Goal: Information Seeking & Learning: Learn about a topic

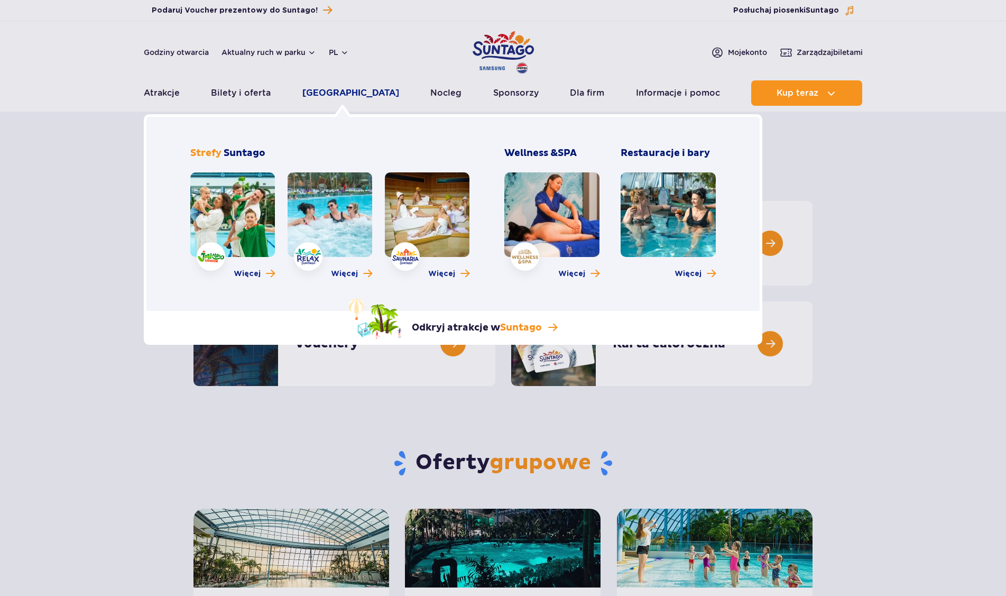
click at [359, 95] on link "[GEOGRAPHIC_DATA]" at bounding box center [350, 92] width 97 height 25
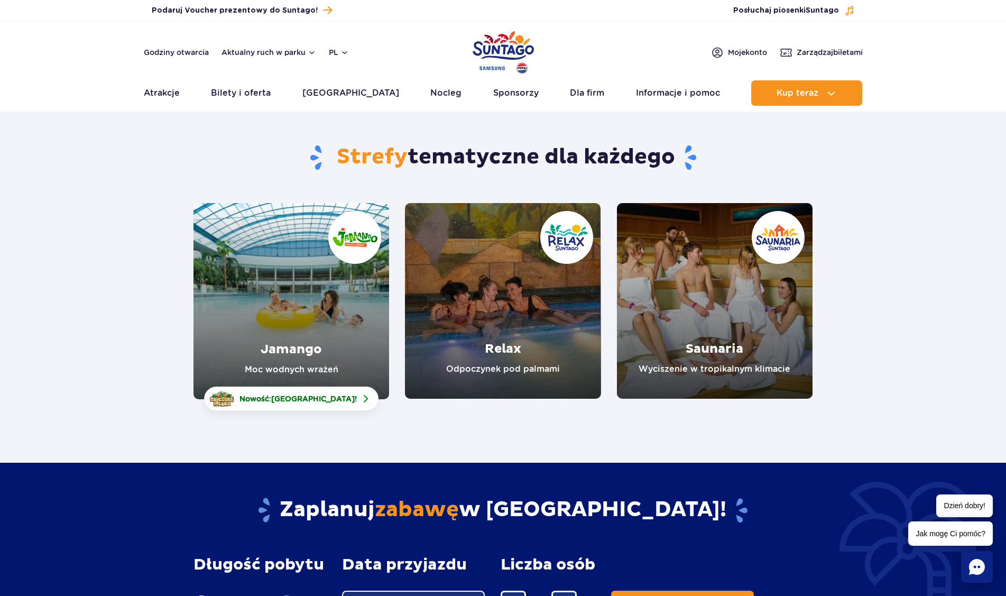
click at [719, 305] on link "Saunaria" at bounding box center [715, 301] width 196 height 196
click at [489, 286] on link "Relax" at bounding box center [503, 301] width 196 height 196
click at [294, 345] on link "Jamango" at bounding box center [291, 301] width 196 height 196
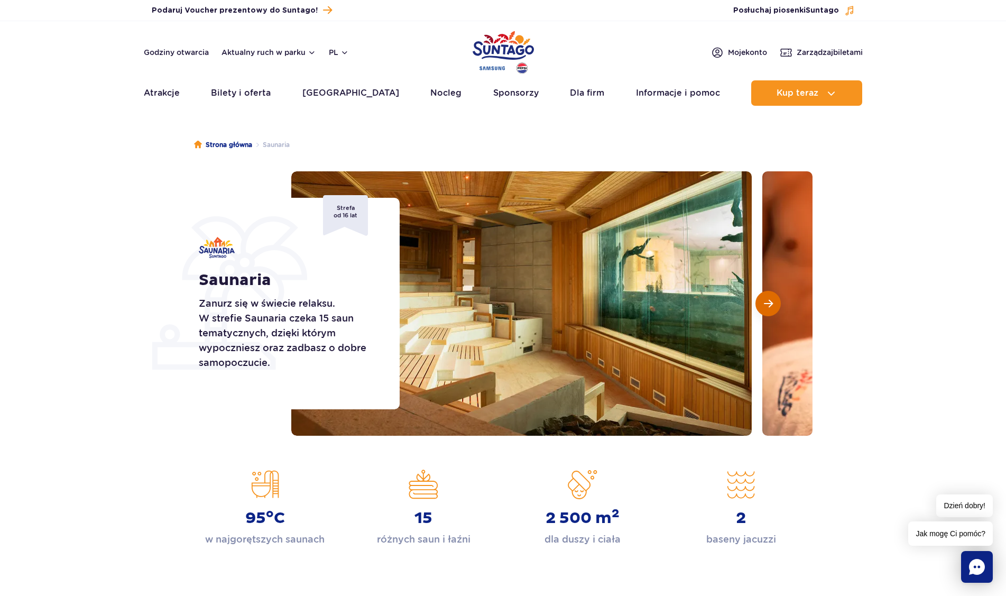
click at [766, 302] on span "Następny slajd" at bounding box center [768, 304] width 9 height 10
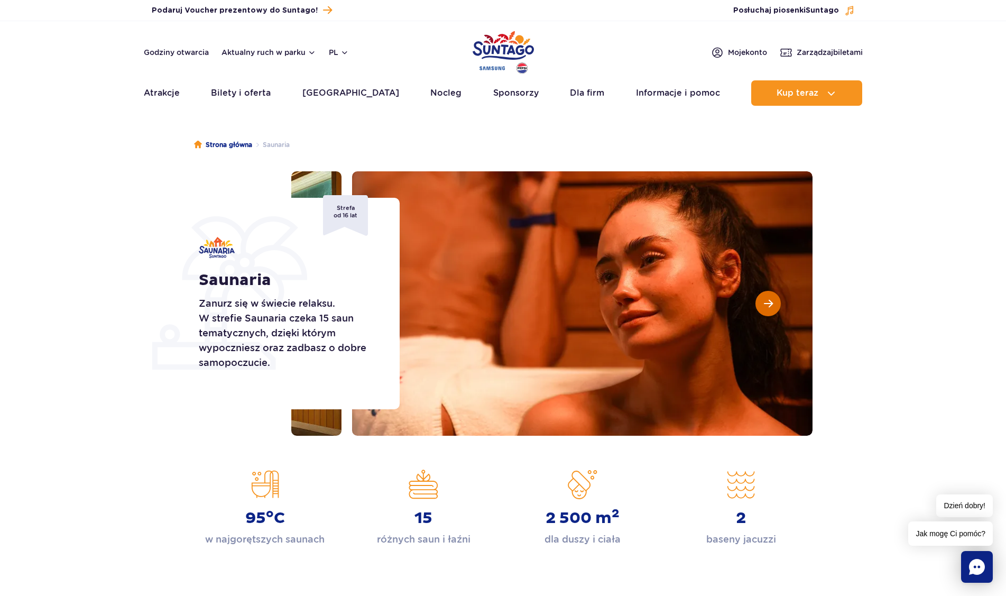
click at [766, 302] on span "Następny slajd" at bounding box center [768, 304] width 9 height 10
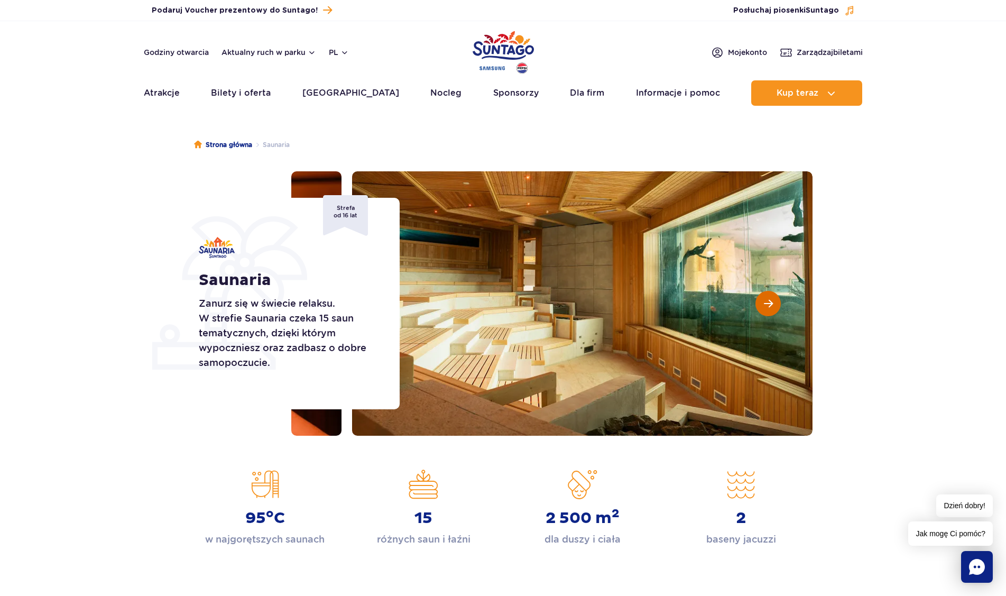
click at [766, 302] on span "Następny slajd" at bounding box center [768, 304] width 9 height 10
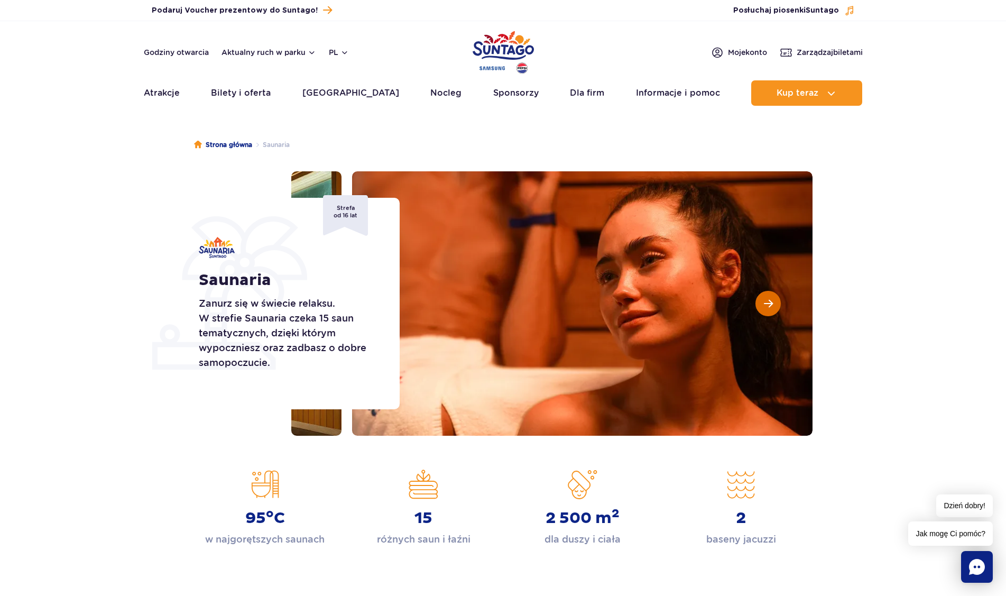
click at [766, 302] on span "Następny slajd" at bounding box center [768, 304] width 9 height 10
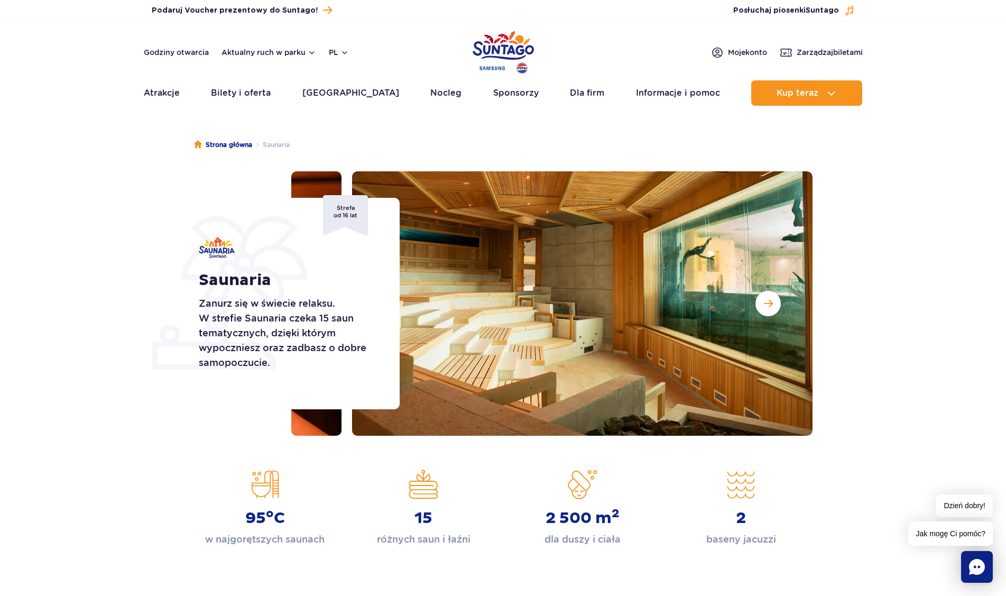
click at [365, 127] on ul "Strona główna Saunaria" at bounding box center [503, 144] width 618 height 53
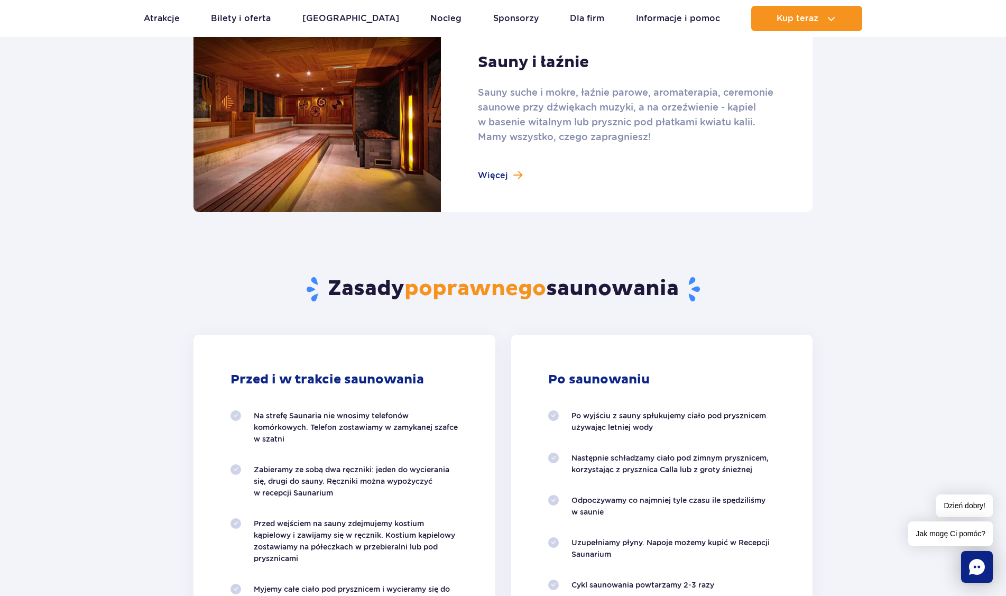
scroll to position [634, 0]
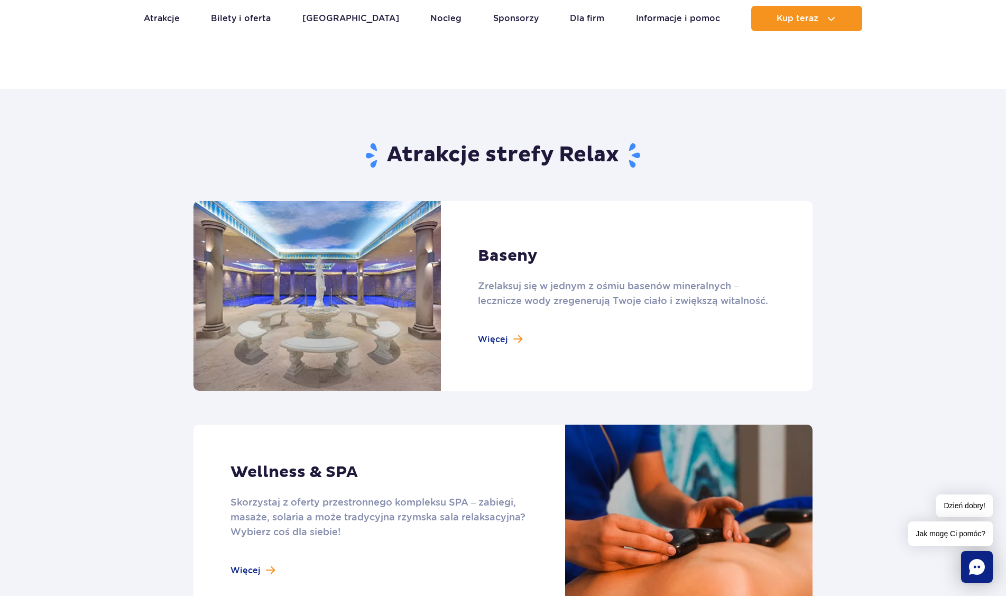
scroll to position [581, 0]
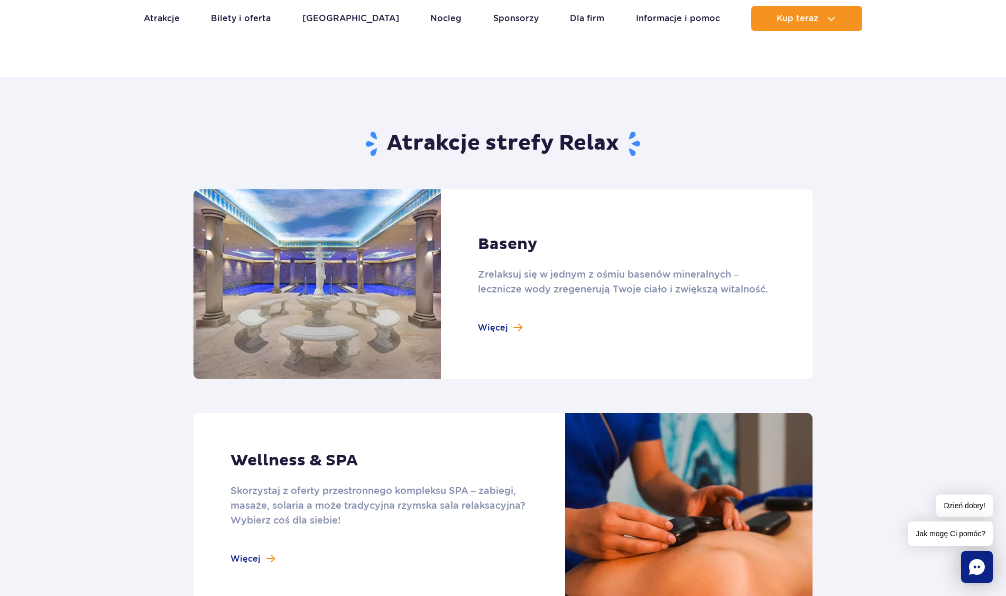
click at [498, 325] on link at bounding box center [502, 284] width 619 height 190
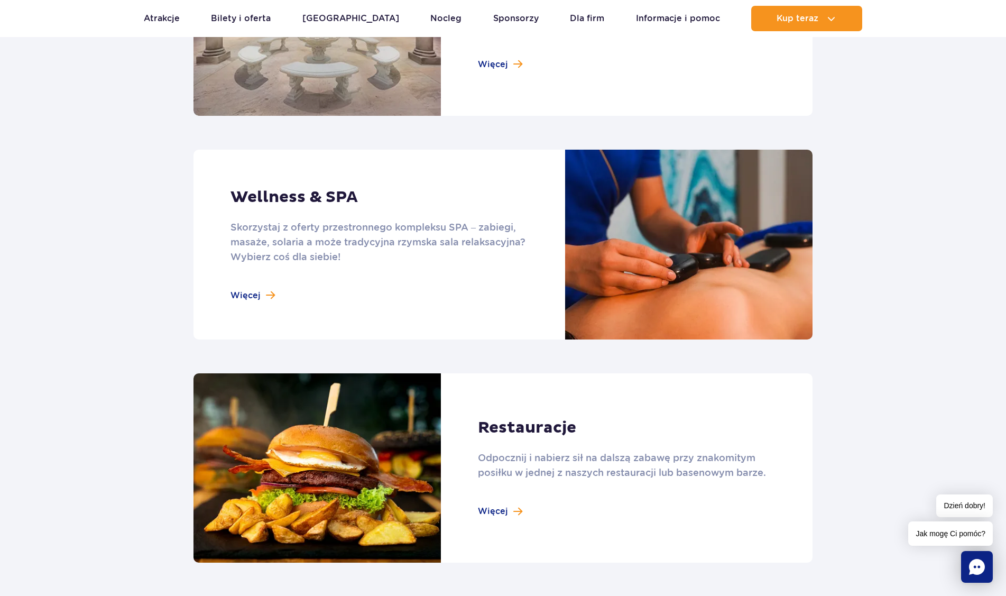
scroll to position [846, 0]
